Goal: Information Seeking & Learning: Learn about a topic

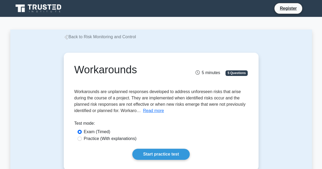
click at [70, 38] on link "Back to Risk Monitoring and Control" at bounding box center [100, 37] width 72 height 4
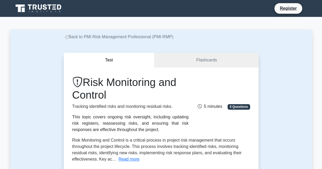
click at [69, 38] on link "Back to PMI Risk Management Professional (PMI-RMP)" at bounding box center [119, 37] width 110 height 4
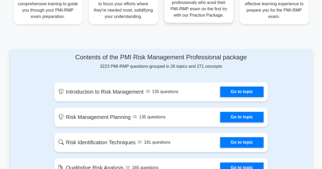
scroll to position [205, 0]
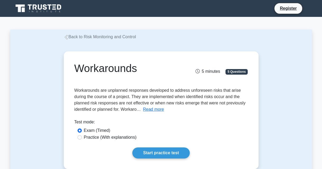
scroll to position [5, 0]
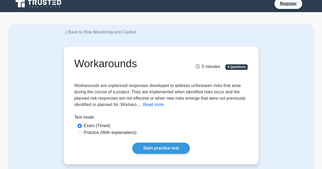
click at [152, 103] on button "Read more" at bounding box center [153, 105] width 21 height 6
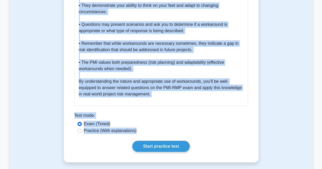
scroll to position [891, 0]
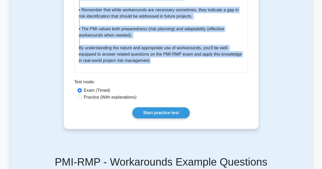
drag, startPoint x: 77, startPoint y: 69, endPoint x: 151, endPoint y: 72, distance: 74.6
copy div "Workarounds 5 minutes 5 Questions Workarounds are unplanned responses developed…"
